Goal: Task Accomplishment & Management: Manage account settings

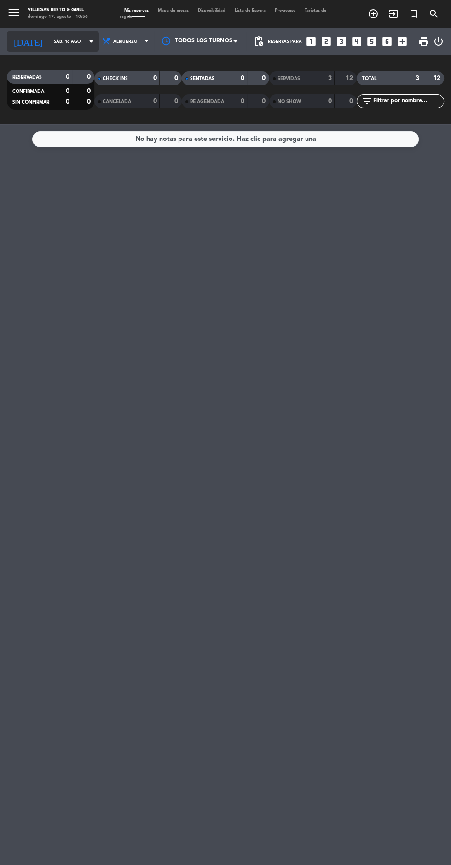
click at [49, 40] on input "sáb. 16 ago." at bounding box center [78, 42] width 58 height 14
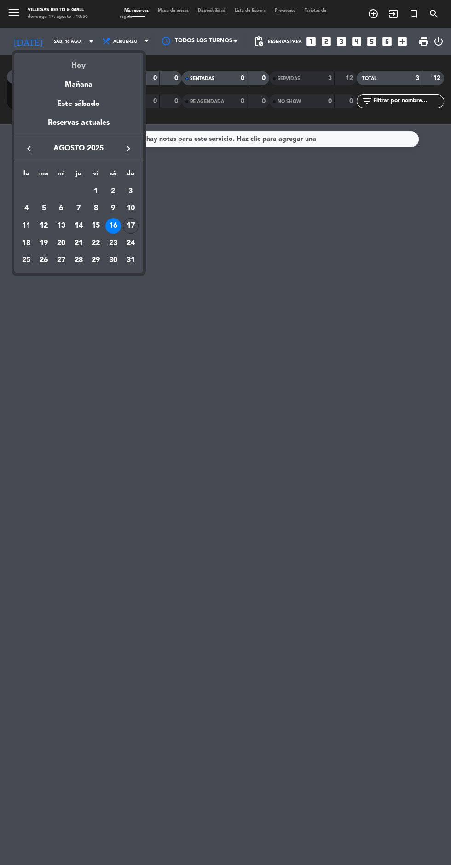
click at [63, 58] on div "Hoy" at bounding box center [78, 62] width 129 height 19
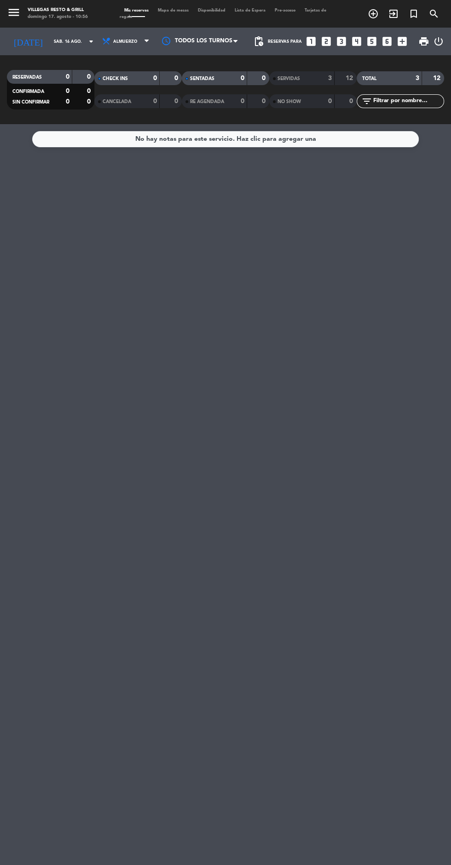
type input "dom. 17 ago."
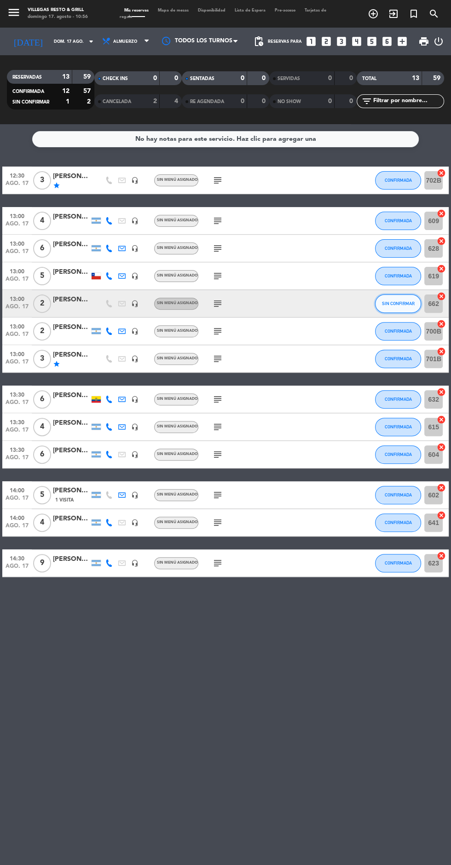
click at [407, 309] on button "SIN CONFIRMAR" at bounding box center [398, 303] width 46 height 18
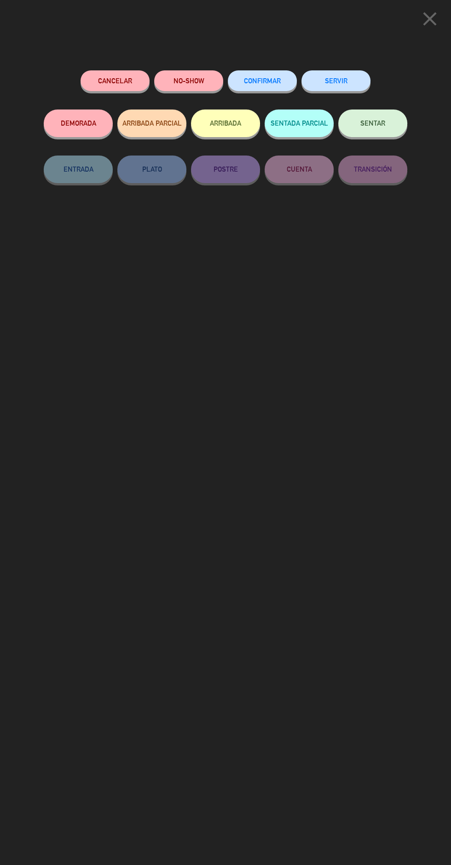
click at [244, 79] on span "CONFIRMAR" at bounding box center [262, 81] width 37 height 8
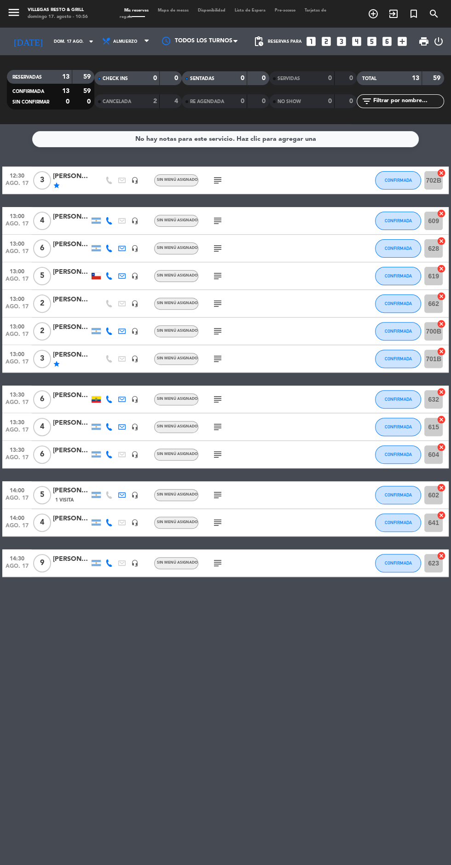
scroll to position [4, 0]
click at [220, 298] on icon "subject" at bounding box center [217, 303] width 11 height 11
click at [179, 8] on span "Mapa de mesas" at bounding box center [173, 10] width 40 height 4
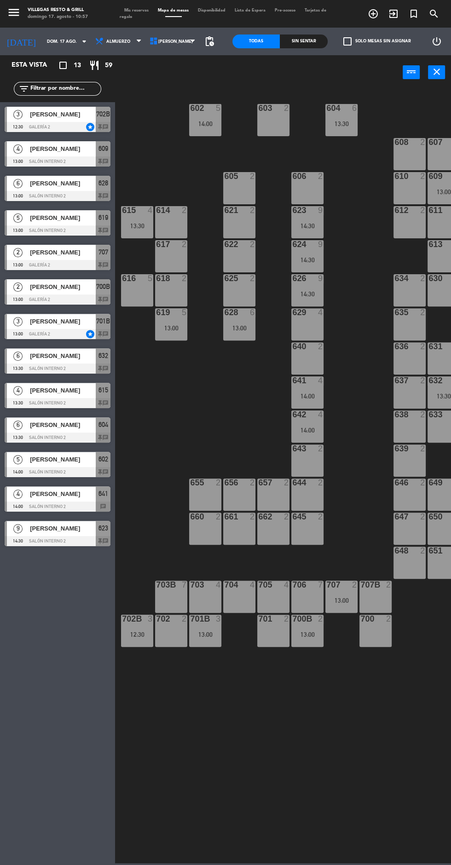
click at [90, 234] on div at bounding box center [58, 230] width 106 height 10
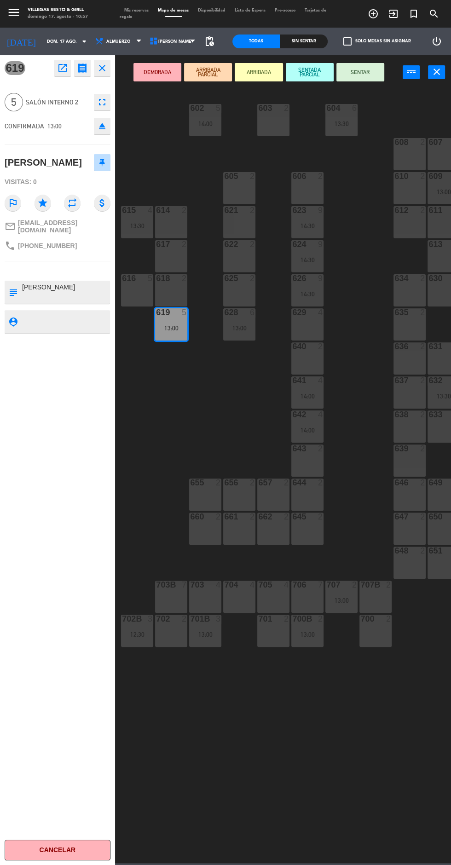
click at [103, 72] on icon "close" at bounding box center [102, 68] width 11 height 11
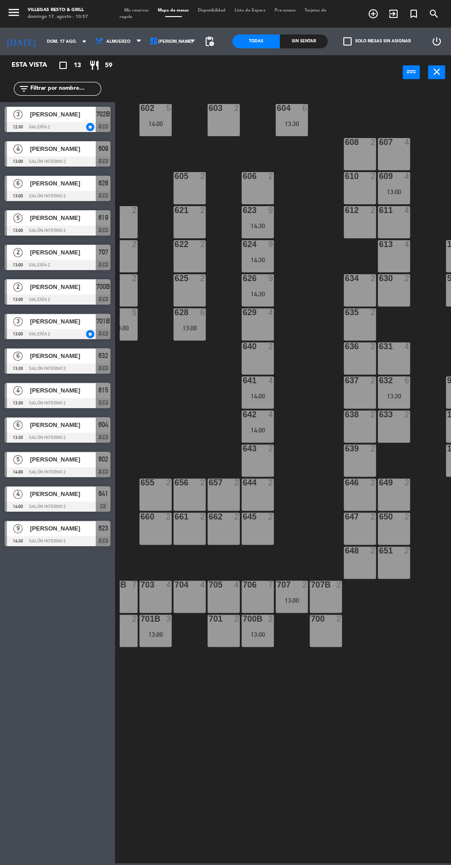
scroll to position [0, 35]
